Goal: Navigation & Orientation: Find specific page/section

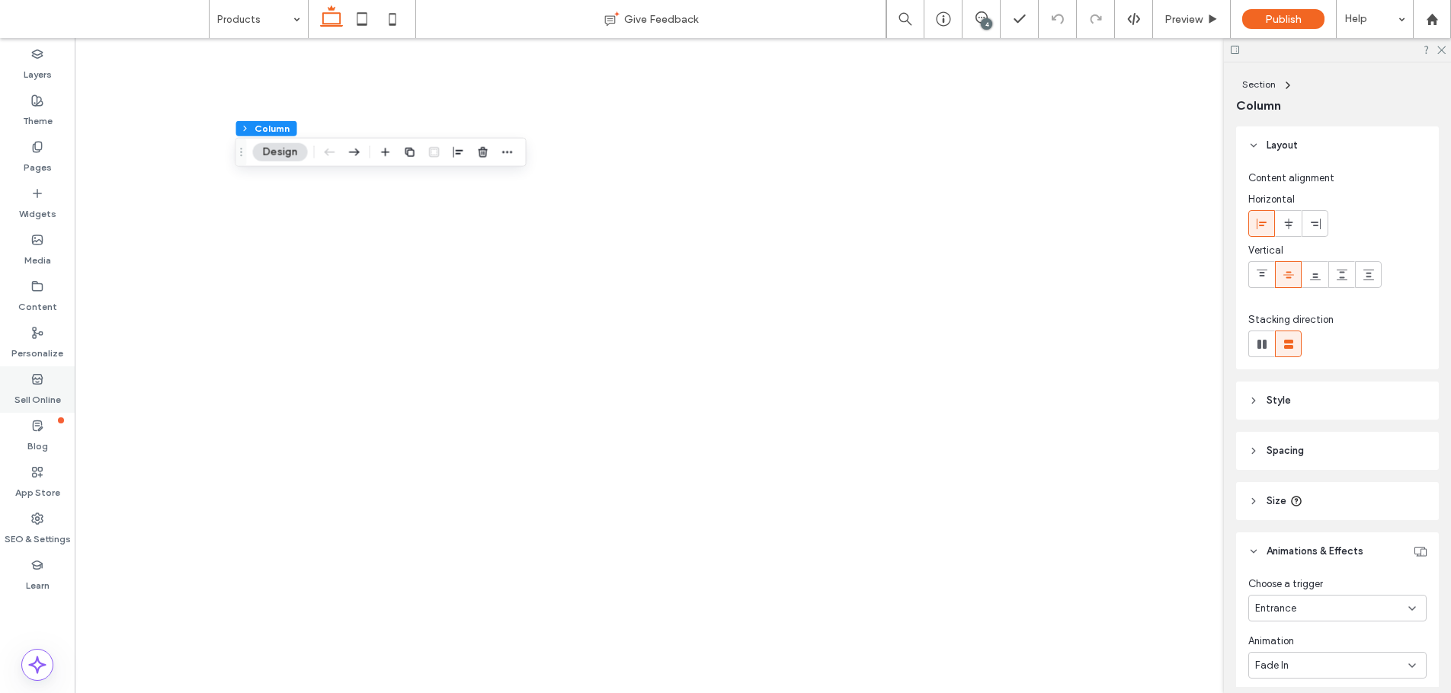
click at [37, 376] on icon at bounding box center [37, 379] width 12 height 12
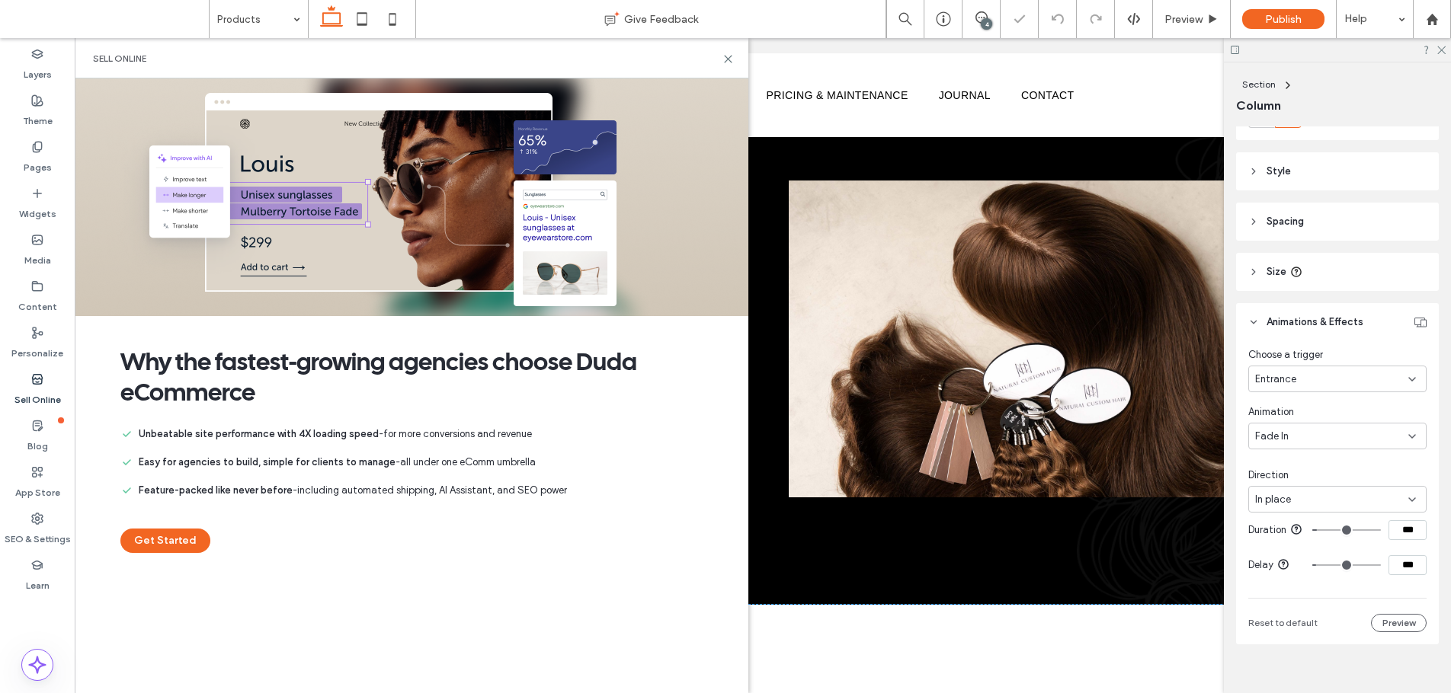
scroll to position [991, 0]
click at [724, 56] on icon at bounding box center [727, 58] width 11 height 11
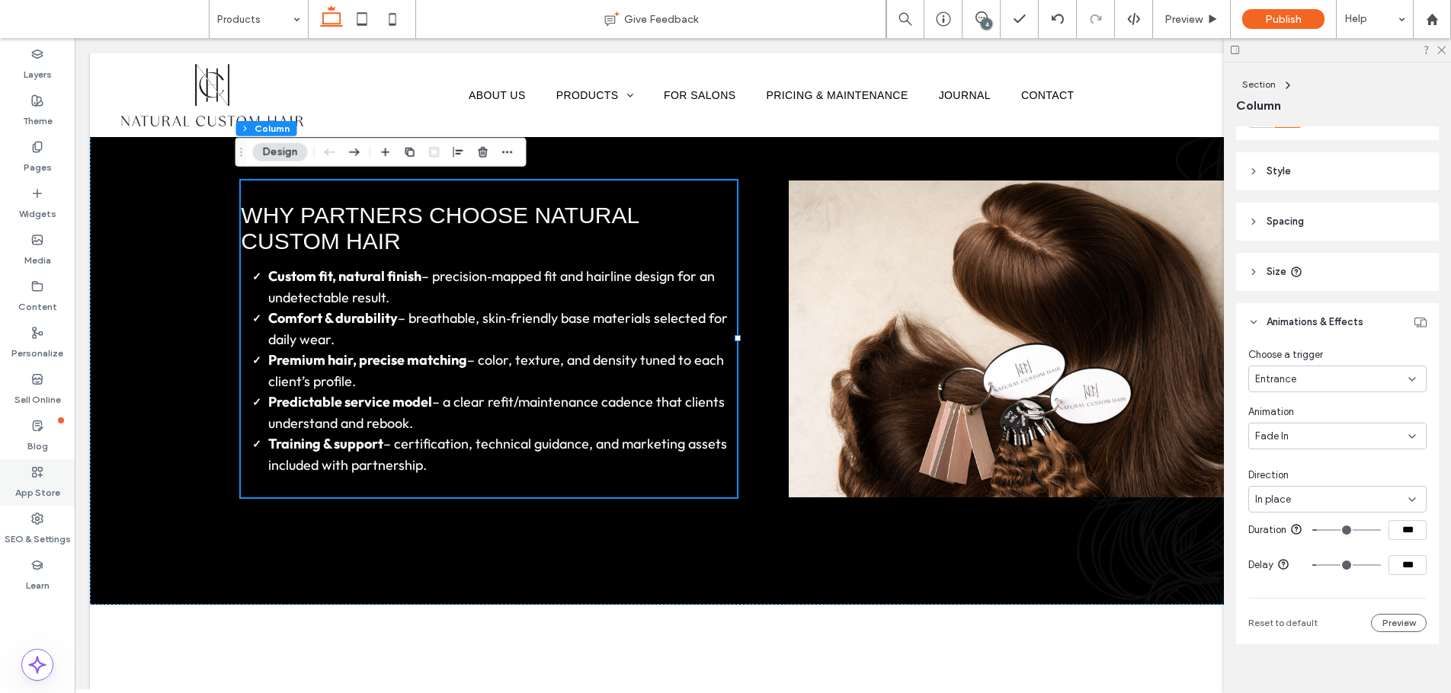
click at [26, 489] on label "App Store" at bounding box center [37, 489] width 45 height 21
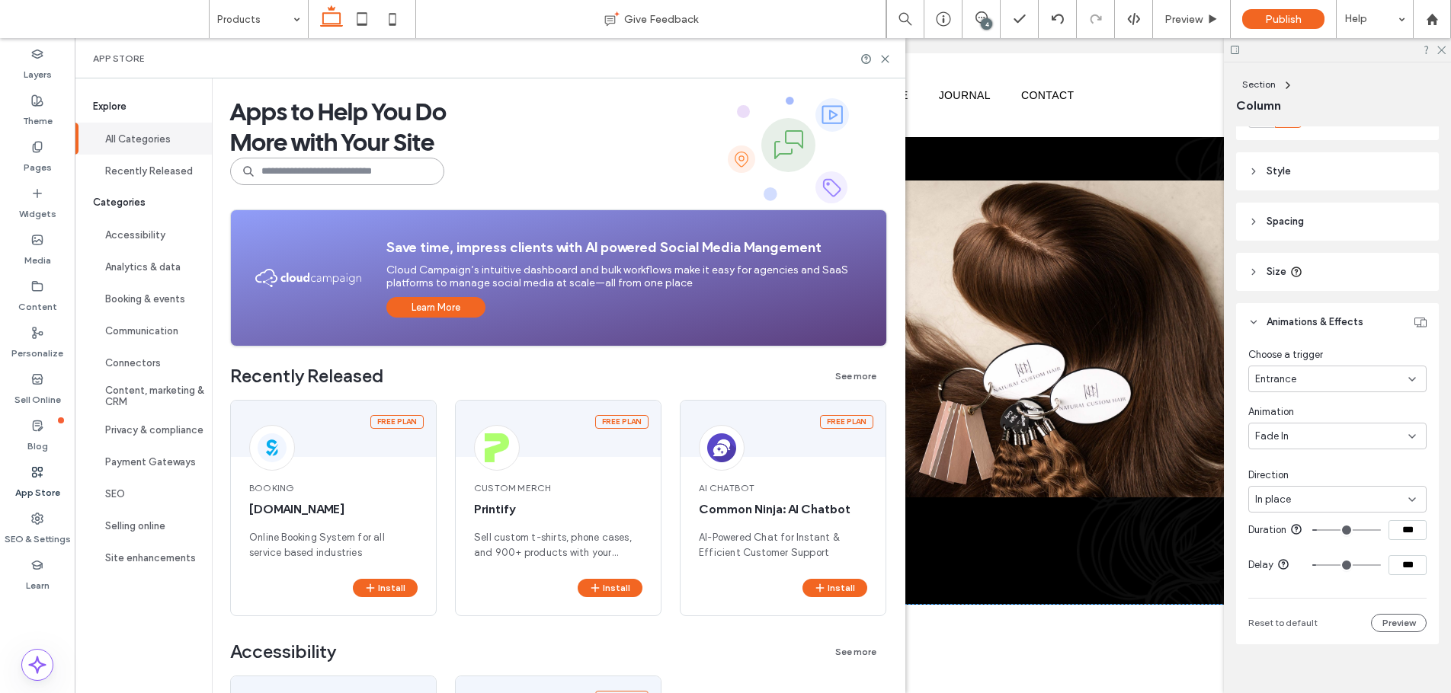
click at [336, 175] on input at bounding box center [337, 171] width 214 height 27
click at [22, 380] on div "Sell Online" at bounding box center [37, 390] width 75 height 46
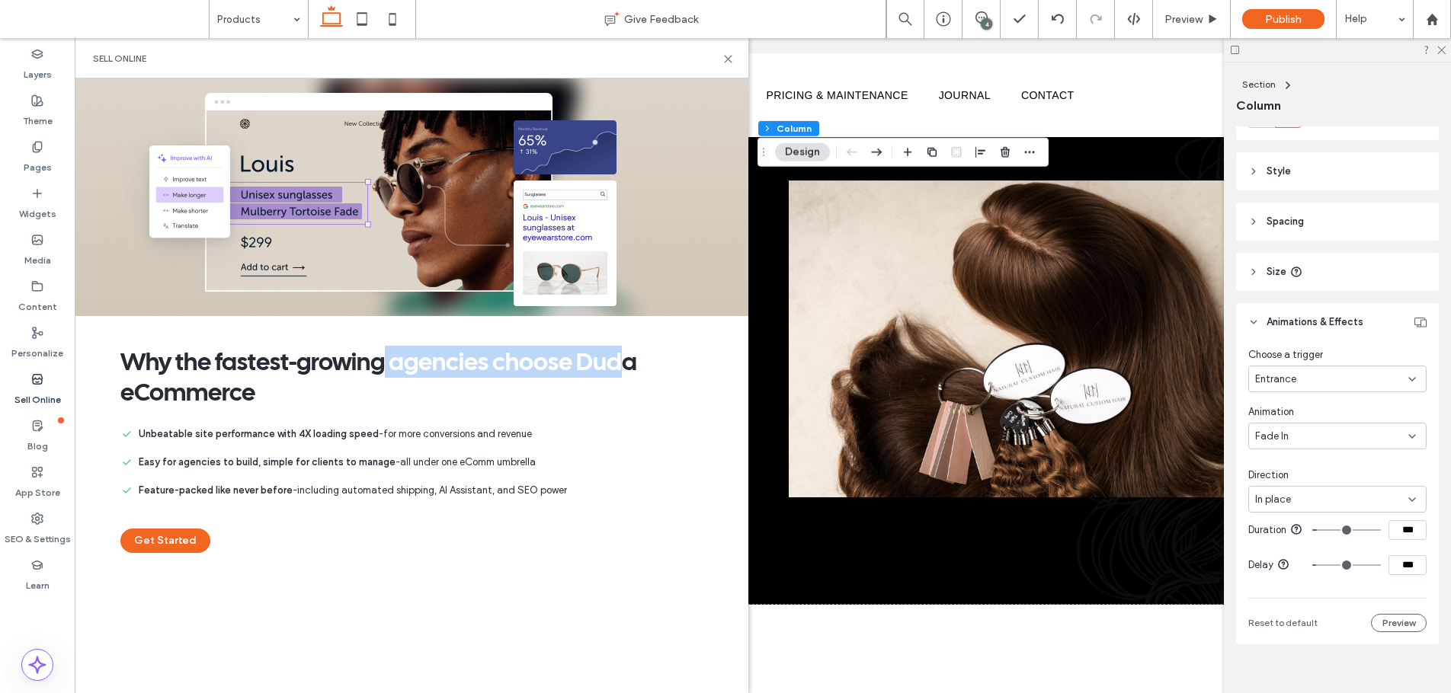
drag, startPoint x: 384, startPoint y: 360, endPoint x: 626, endPoint y: 370, distance: 242.6
click at [626, 370] on span "Why the fastest-growing agencies choose Duda eCommerce" at bounding box center [411, 377] width 582 height 61
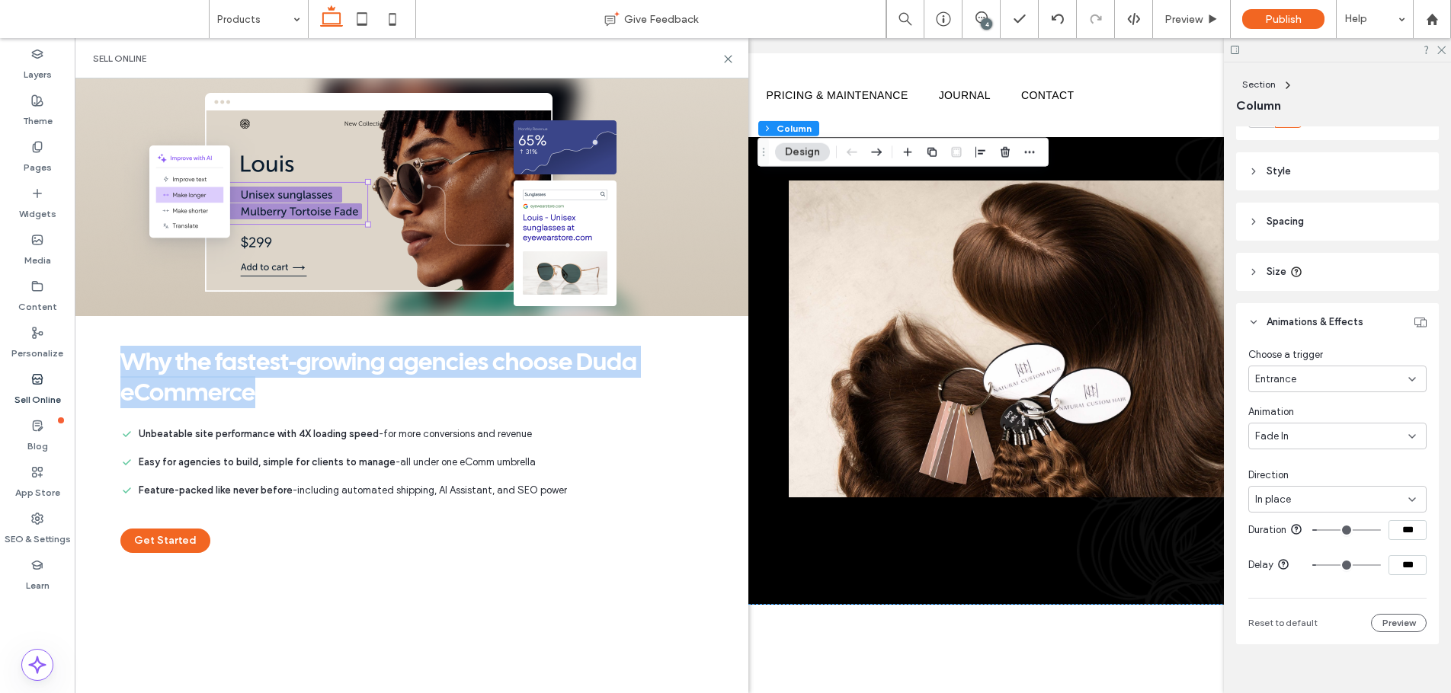
click at [626, 370] on span "Why the fastest-growing agencies choose Duda eCommerce" at bounding box center [411, 377] width 582 height 61
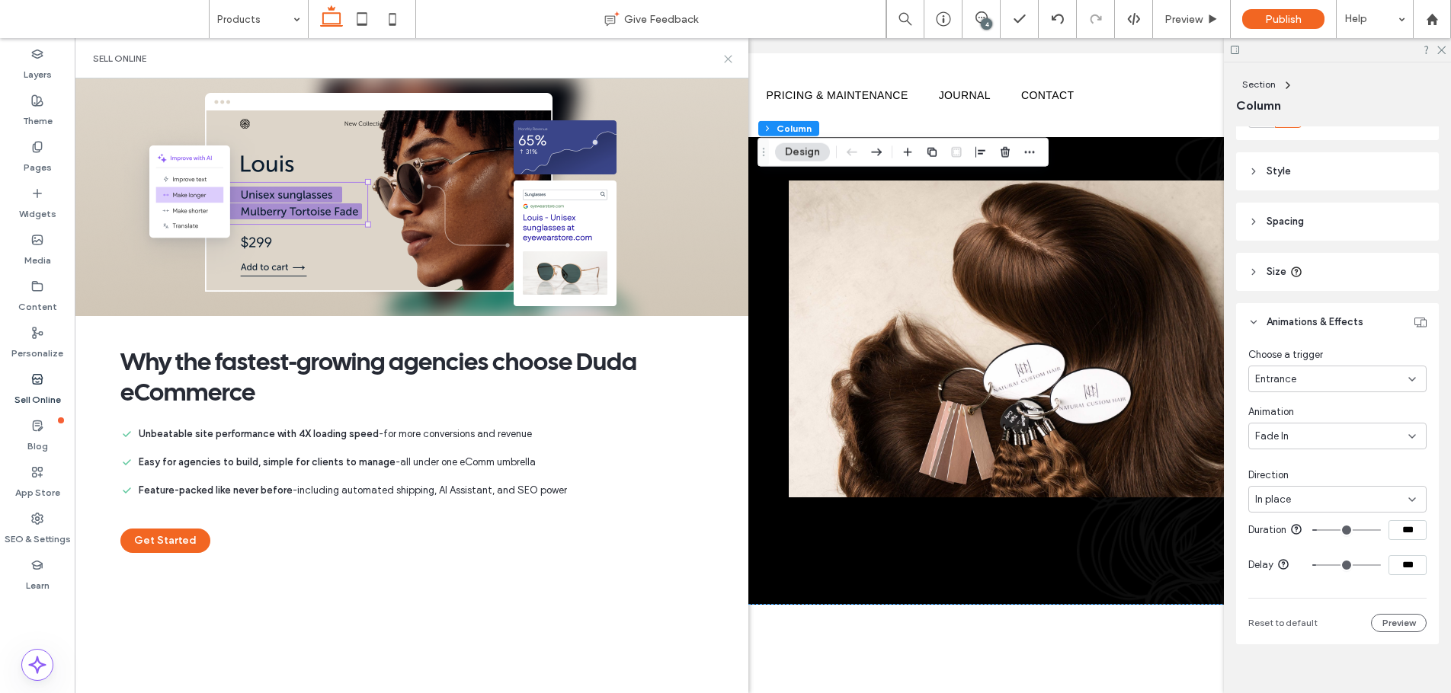
drag, startPoint x: 726, startPoint y: 60, endPoint x: 735, endPoint y: 1, distance: 60.1
click at [726, 60] on use at bounding box center [728, 59] width 7 height 7
